Goal: Information Seeking & Learning: Find specific fact

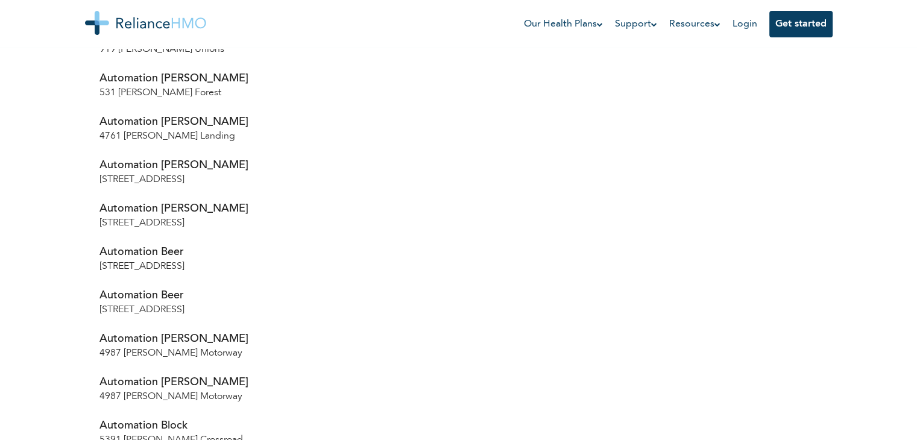
scroll to position [1036, 0]
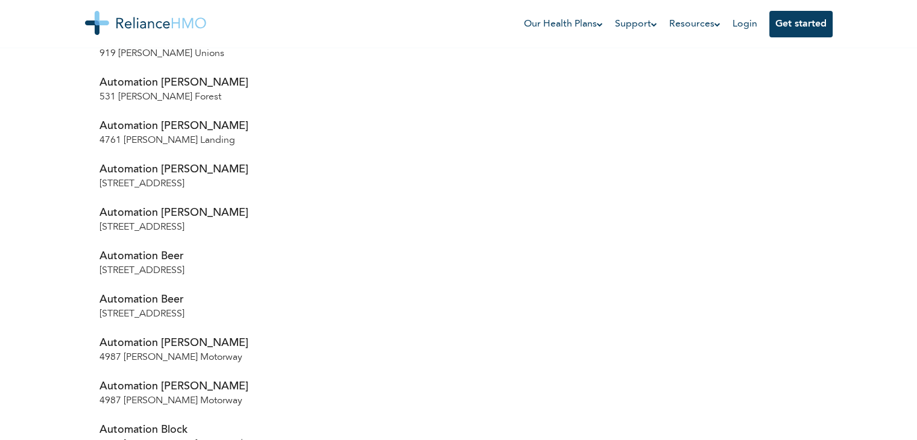
click at [582, 155] on div at bounding box center [673, 176] width 306 height 43
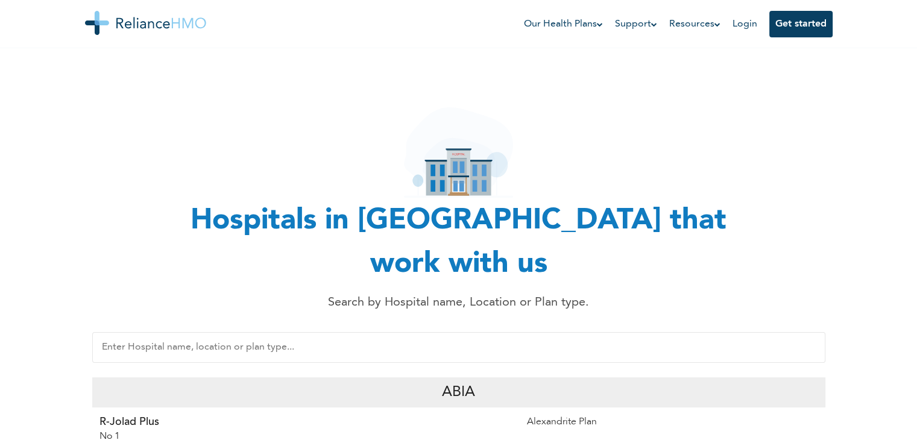
scroll to position [0, 0]
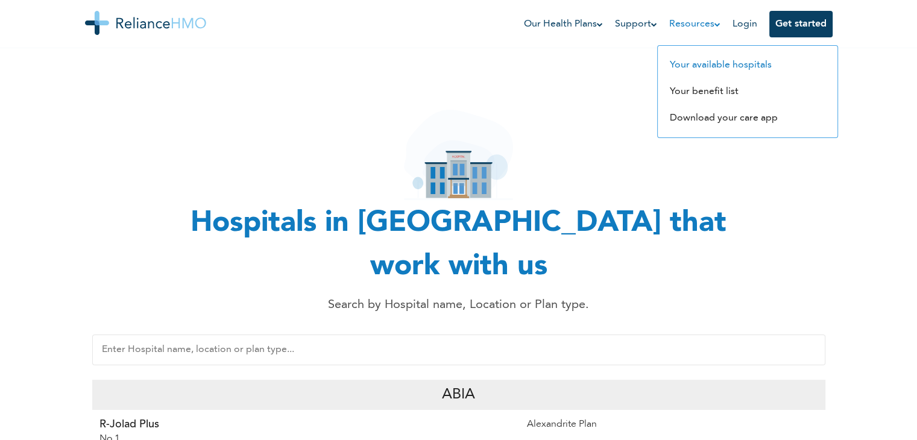
click at [706, 61] on link "Your available hospitals" at bounding box center [721, 65] width 102 height 10
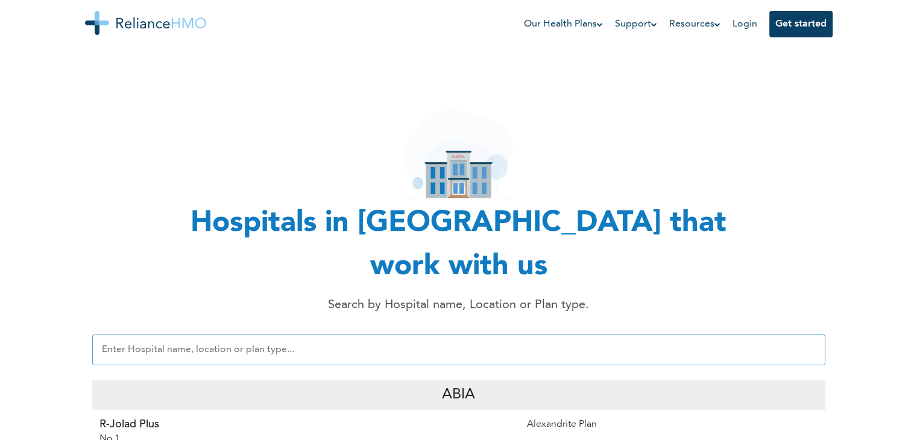
click at [379, 335] on input "text" at bounding box center [458, 350] width 733 height 31
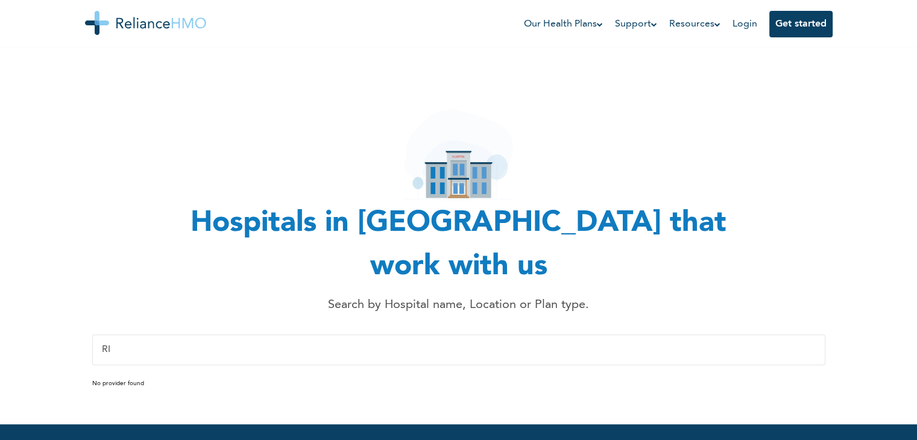
type input "R"
type input "p"
type input "P"
